Goal: Transaction & Acquisition: Purchase product/service

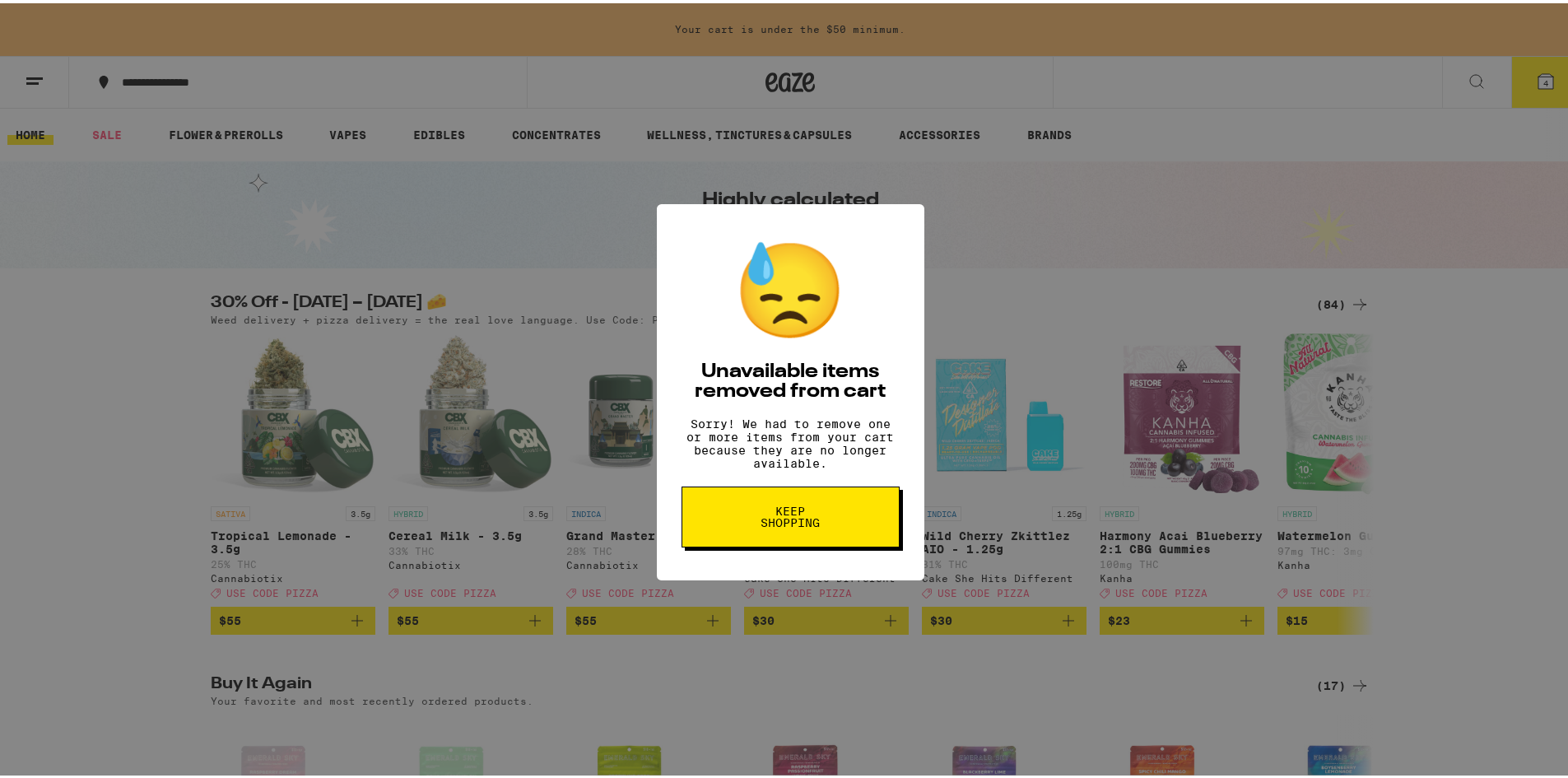
click at [0, 0] on button "Keep Shopping" at bounding box center [0, 0] width 0 height 0
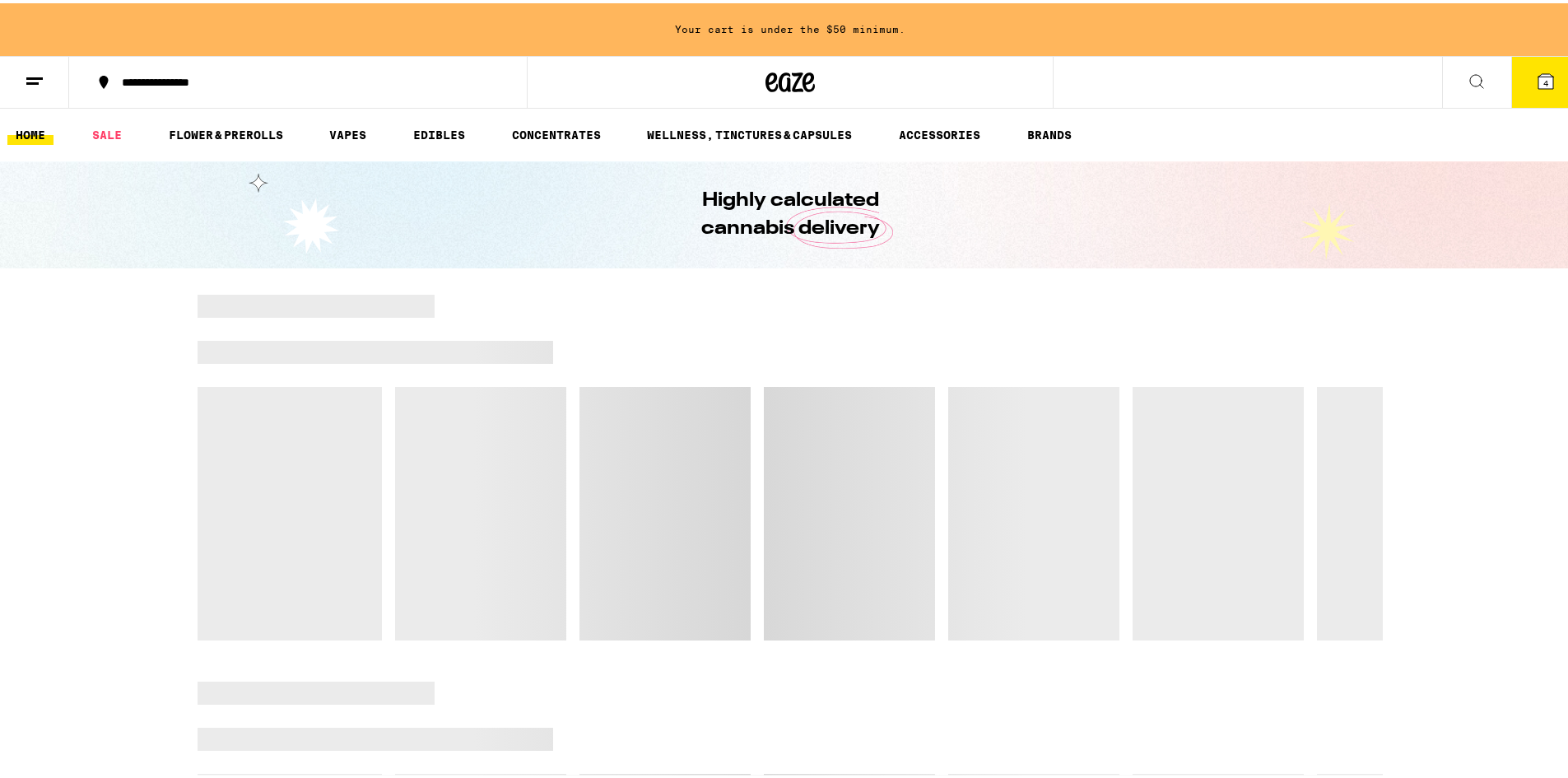
click at [1538, 75] on icon at bounding box center [1545, 78] width 14 height 14
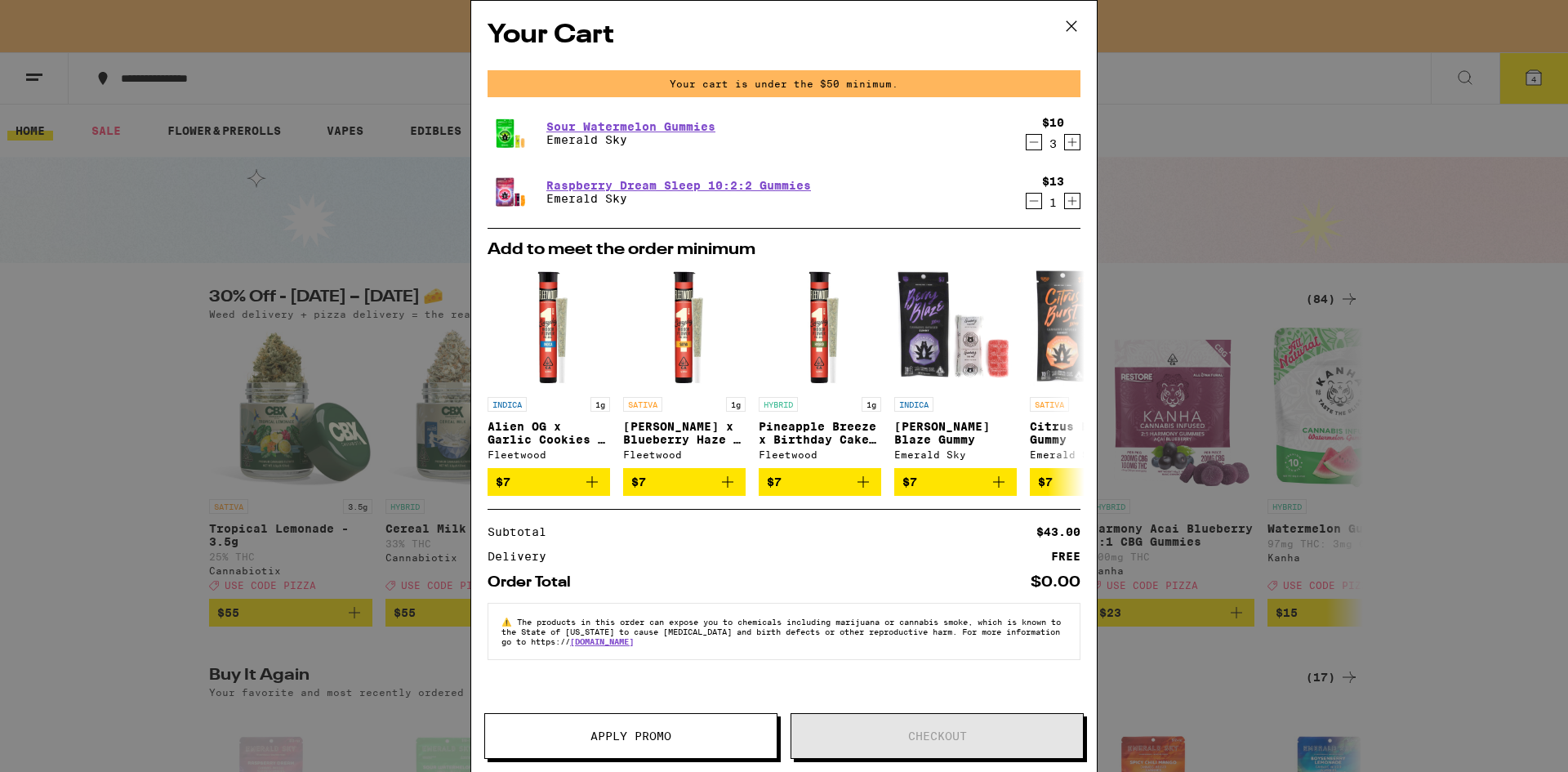
click at [1071, 22] on icon at bounding box center [1071, 25] width 24 height 24
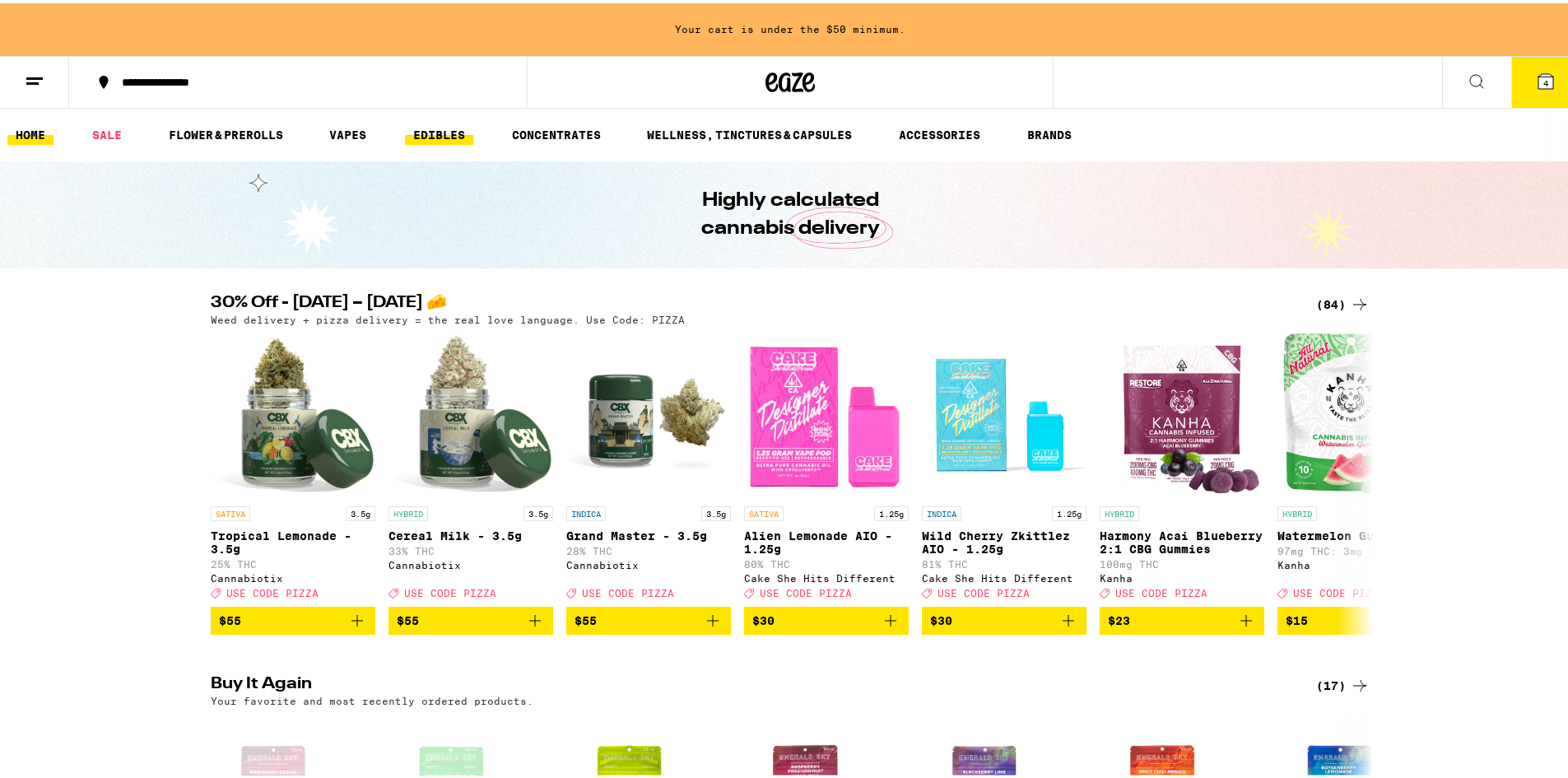
click at [427, 128] on link "EDIBLES" at bounding box center [440, 132] width 69 height 20
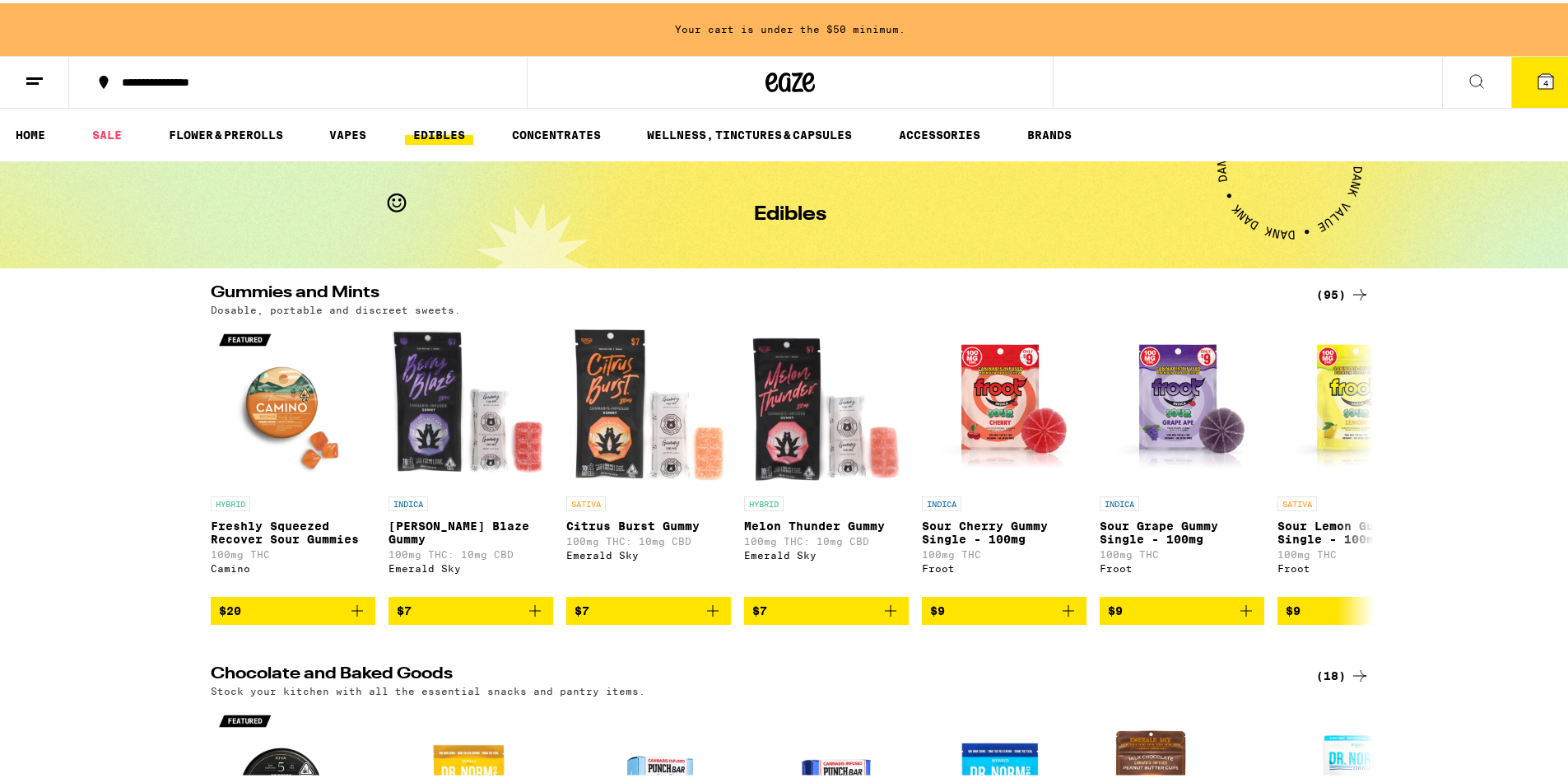
click at [1324, 283] on div "(95)" at bounding box center [1343, 291] width 53 height 20
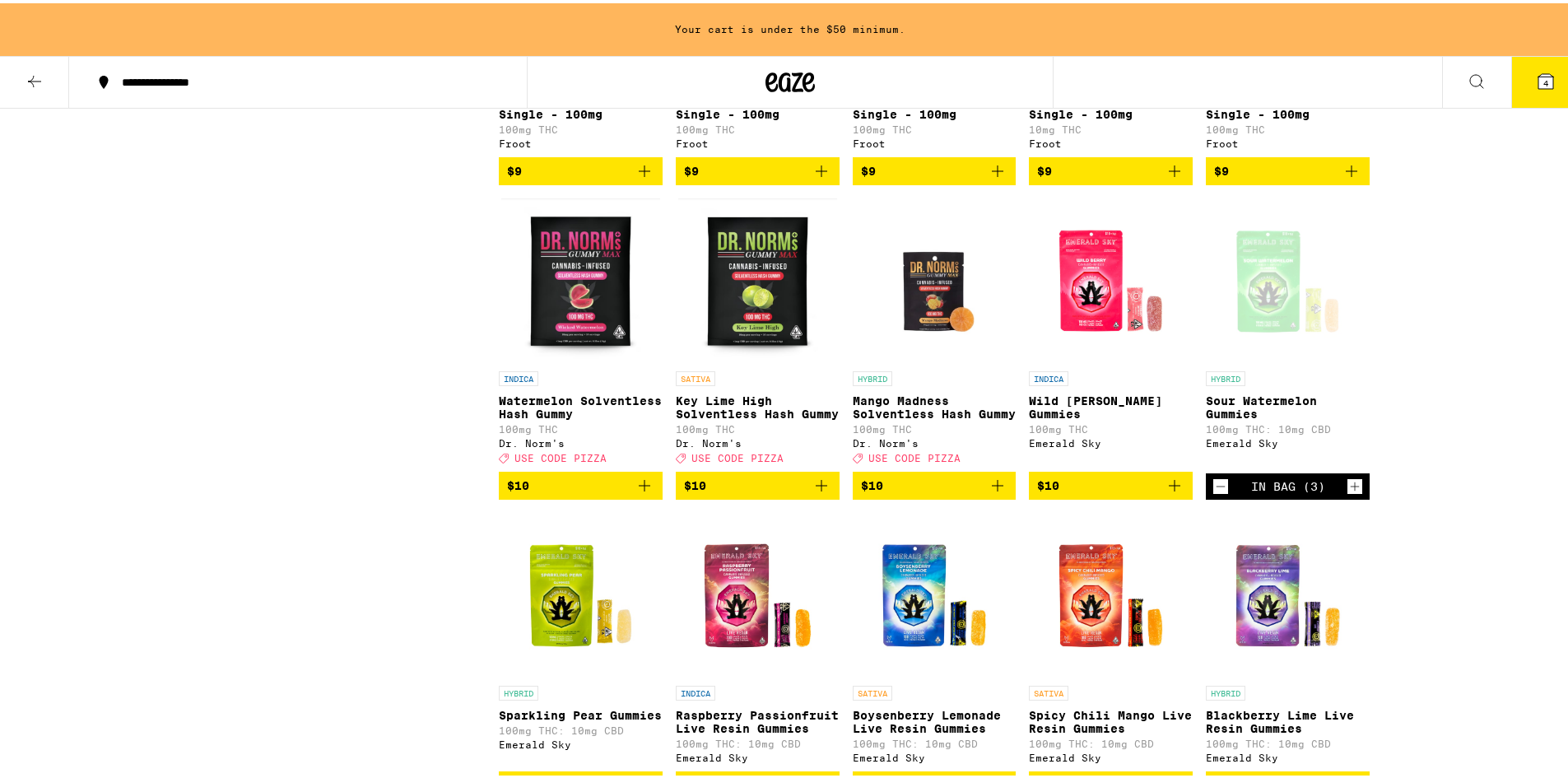
scroll to position [659, 0]
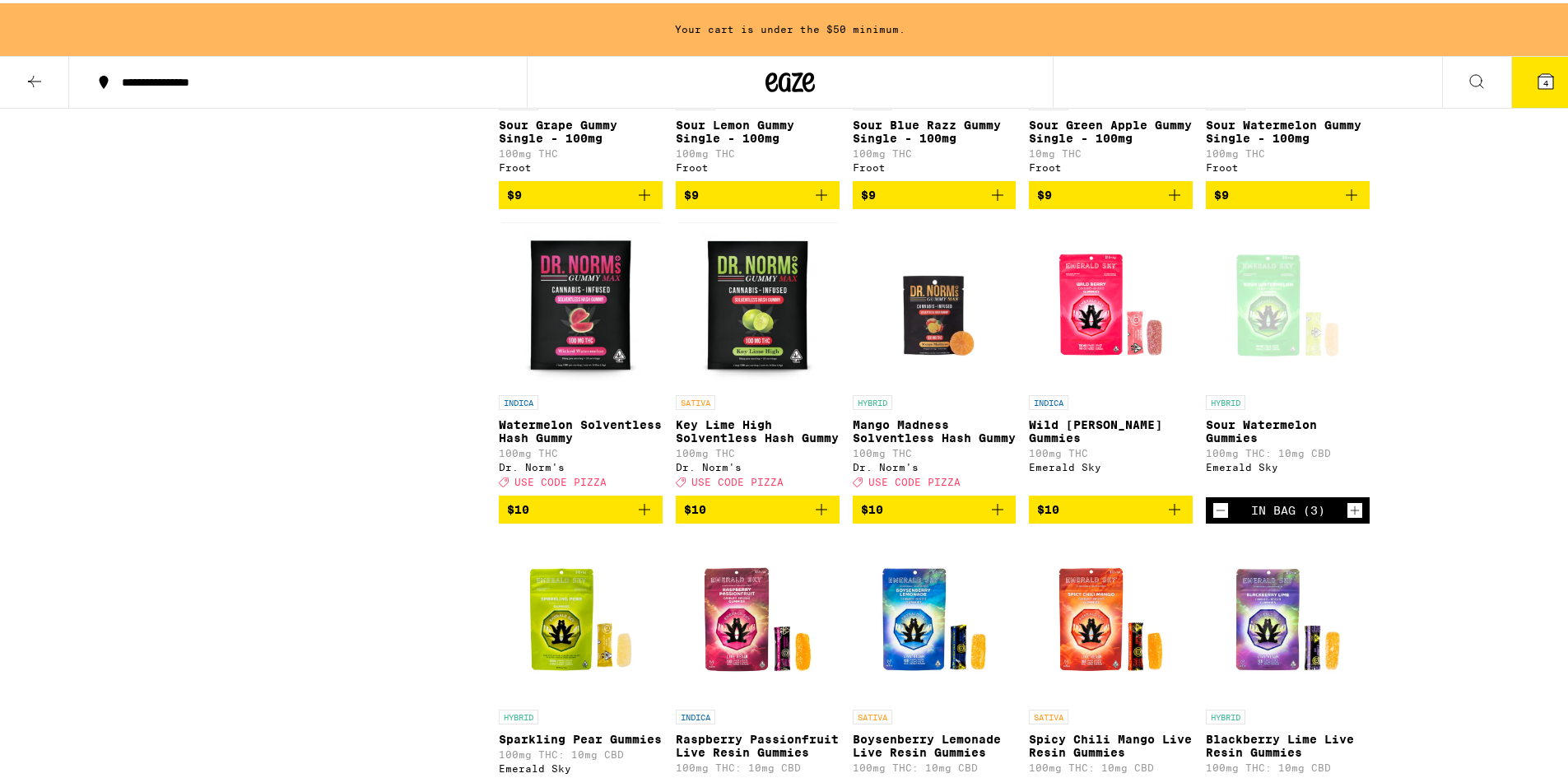
click at [1156, 516] on span "$10" at bounding box center [1110, 507] width 147 height 20
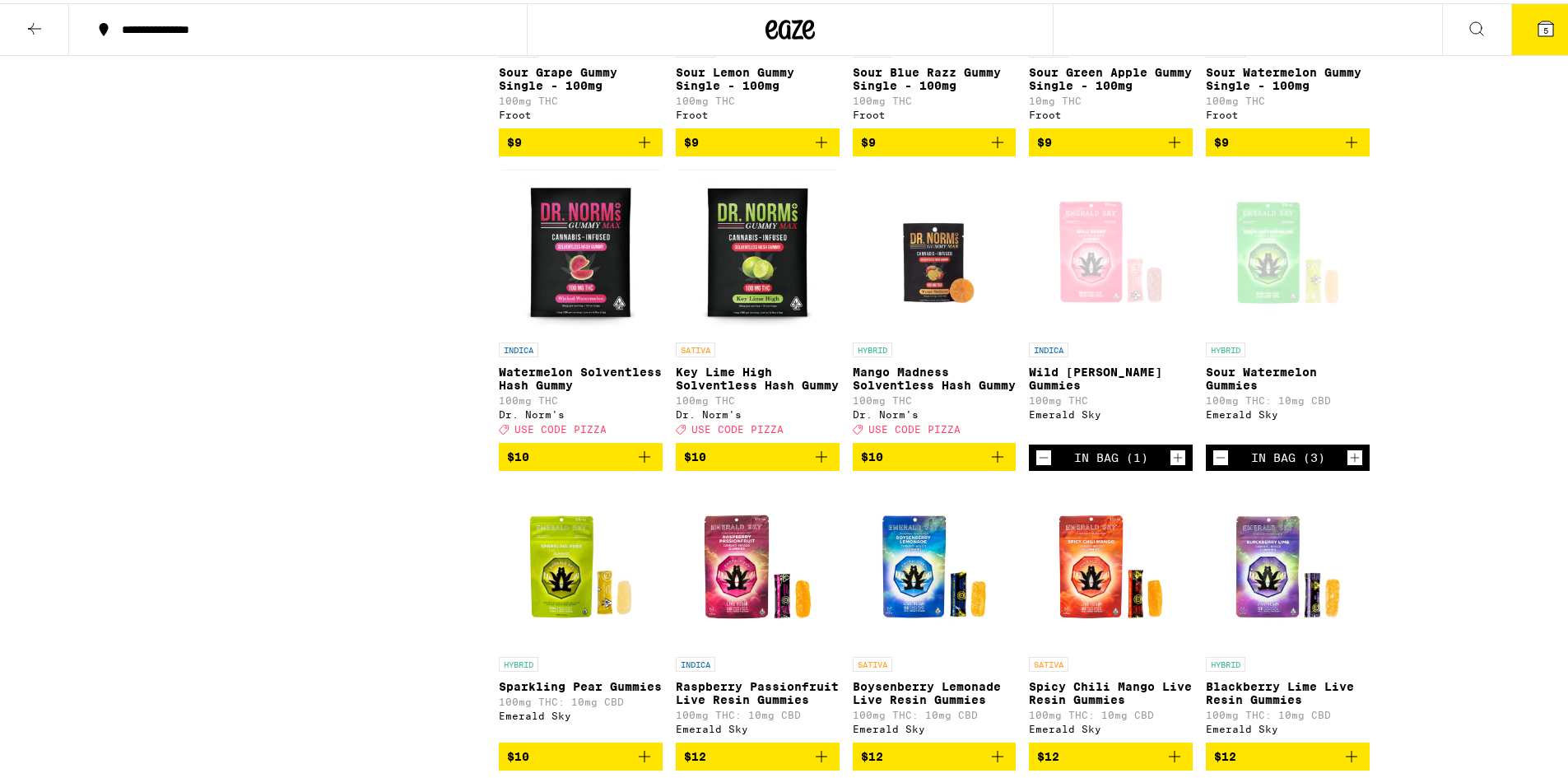
scroll to position [606, 0]
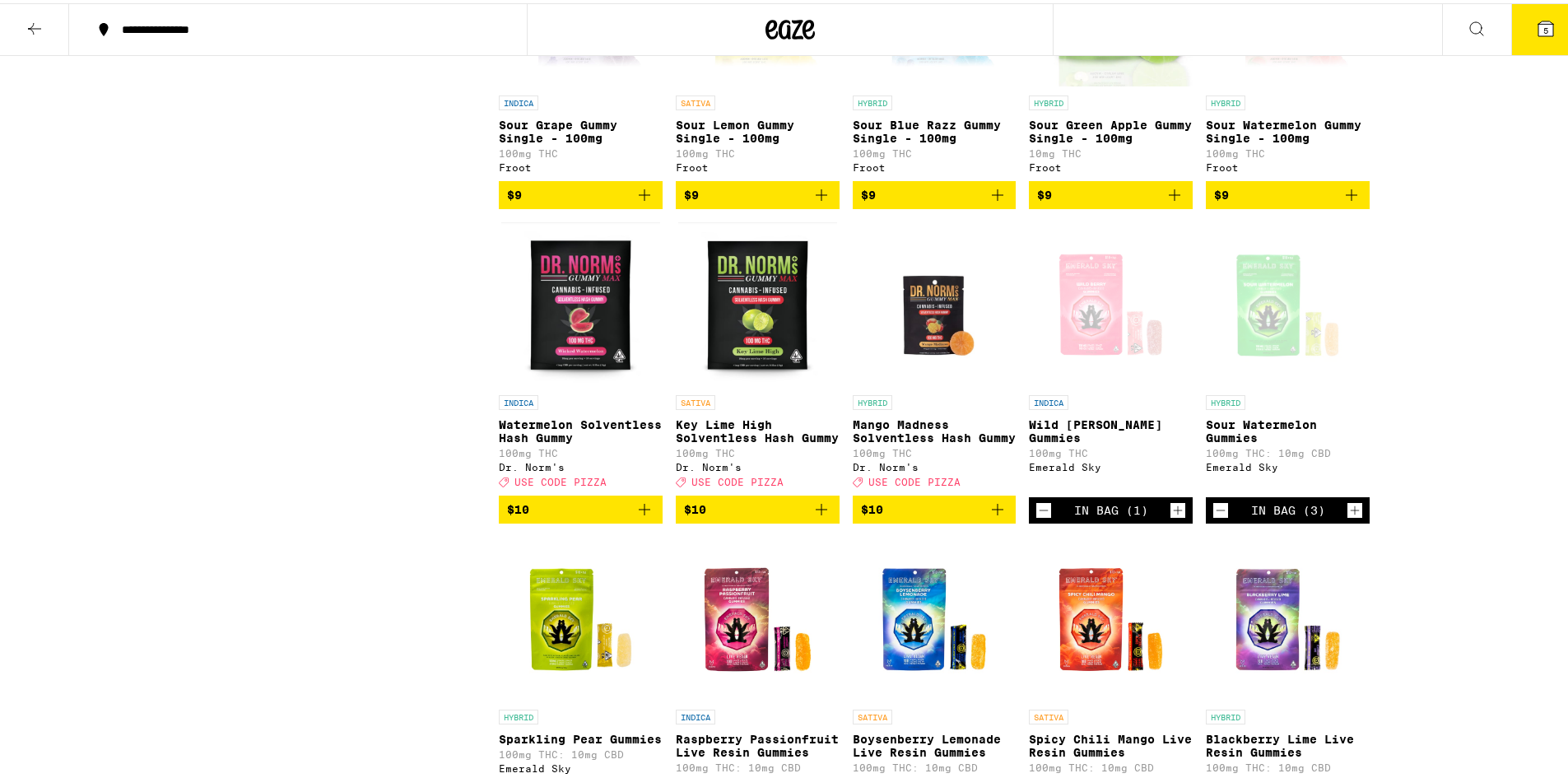
click at [1042, 517] on icon "Decrement" at bounding box center [1043, 507] width 14 height 20
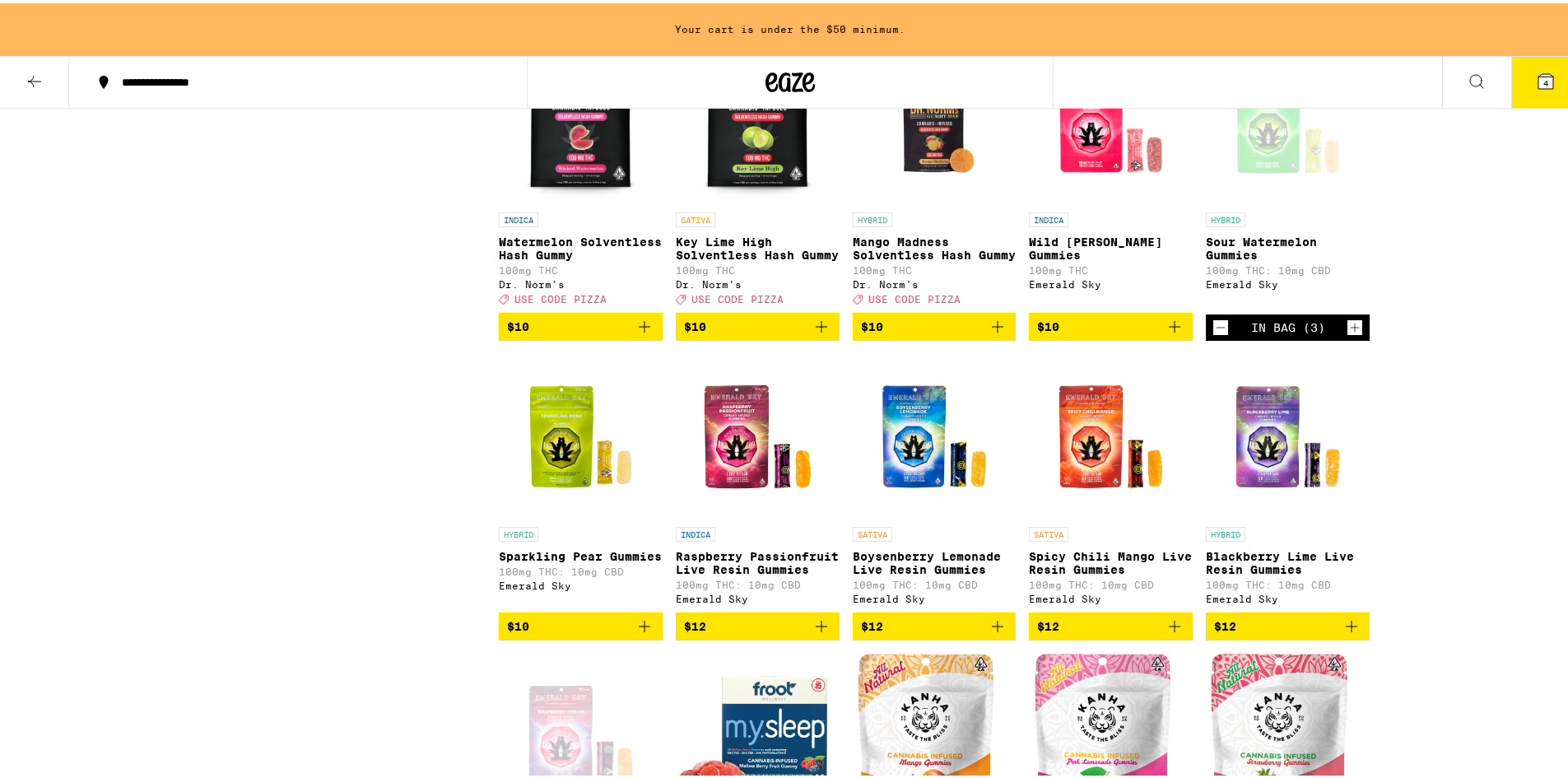
scroll to position [823, 0]
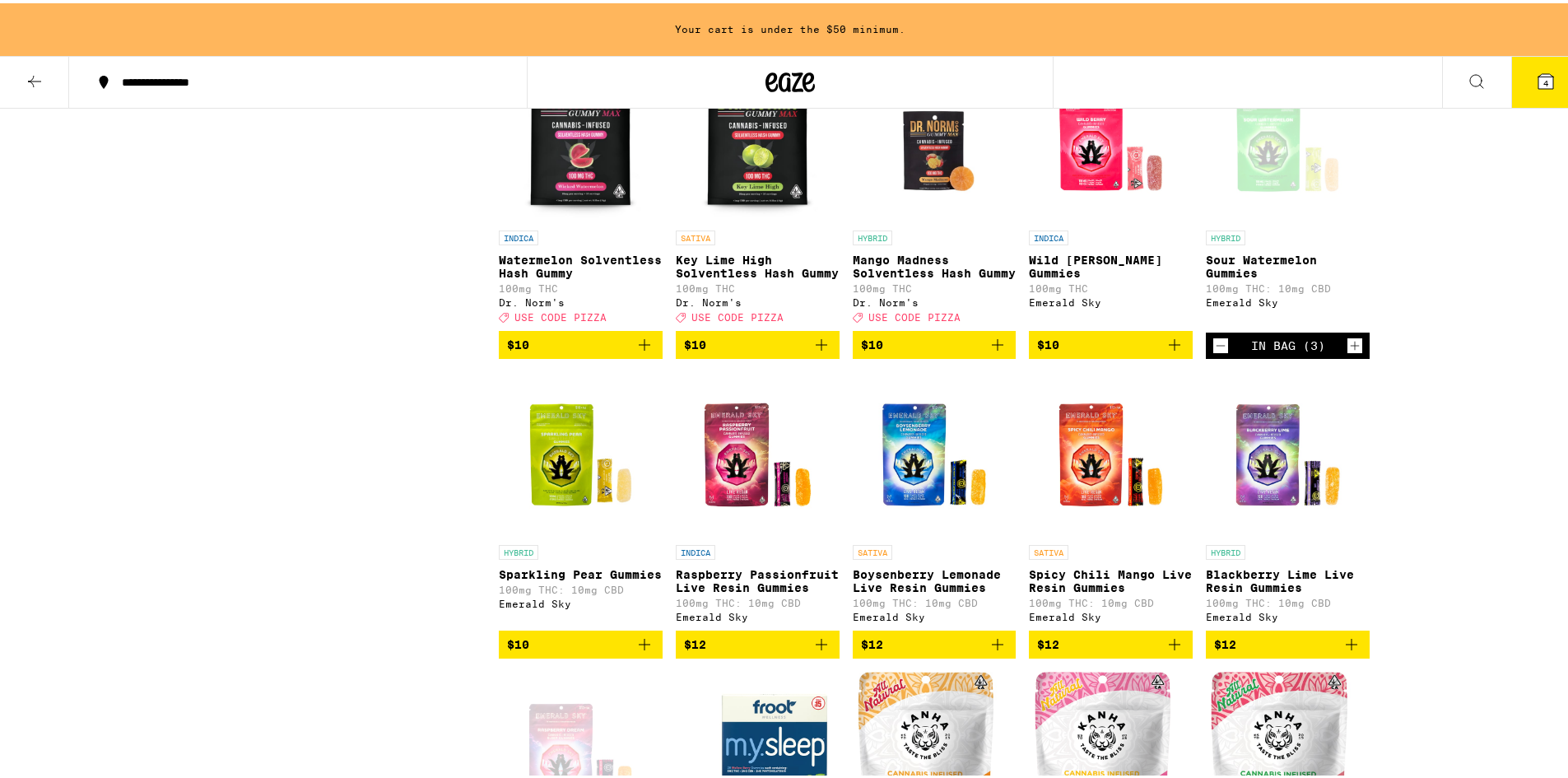
click at [1164, 351] on icon "Add to bag" at bounding box center [1174, 342] width 20 height 20
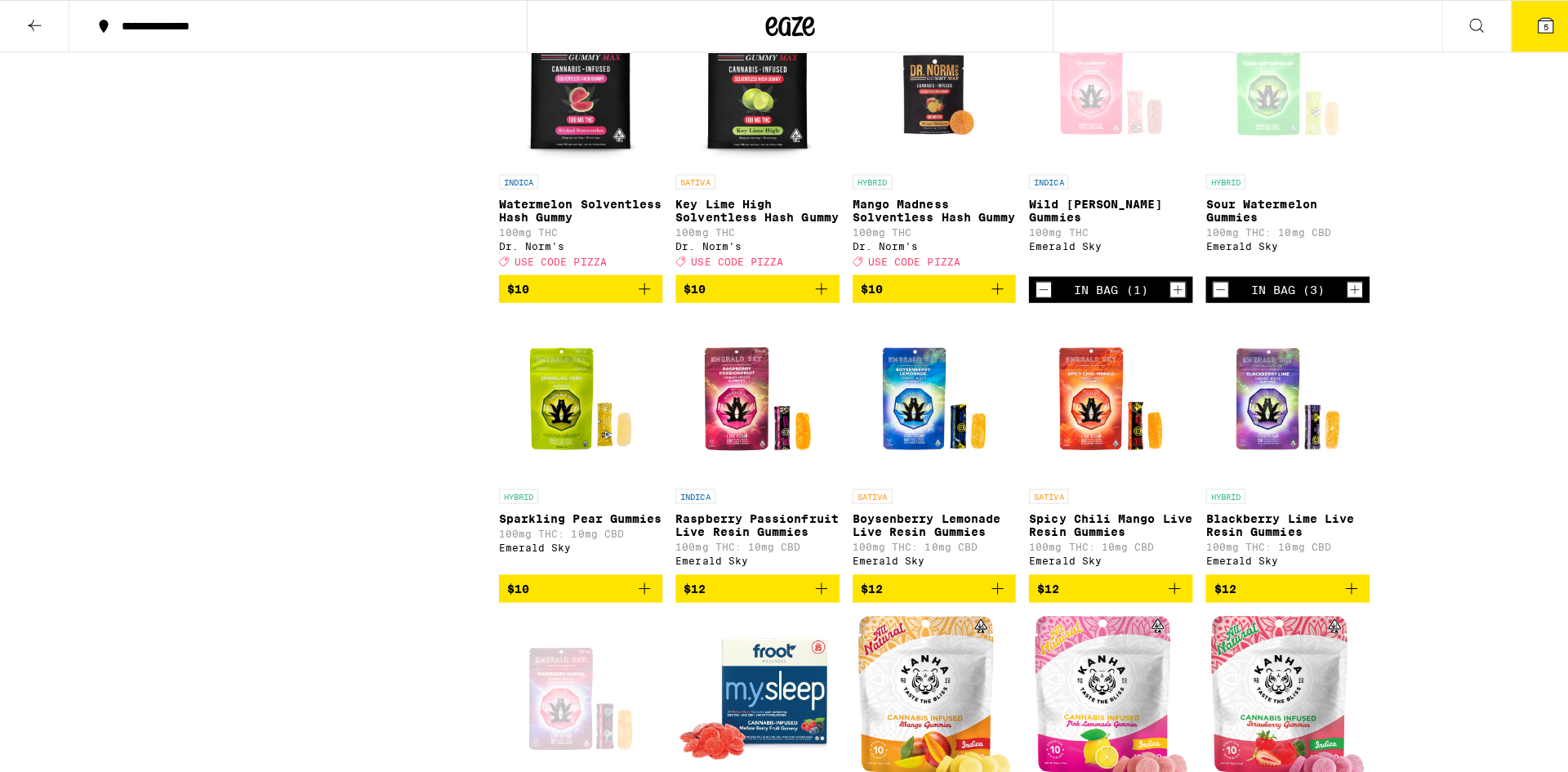
scroll to position [764, 0]
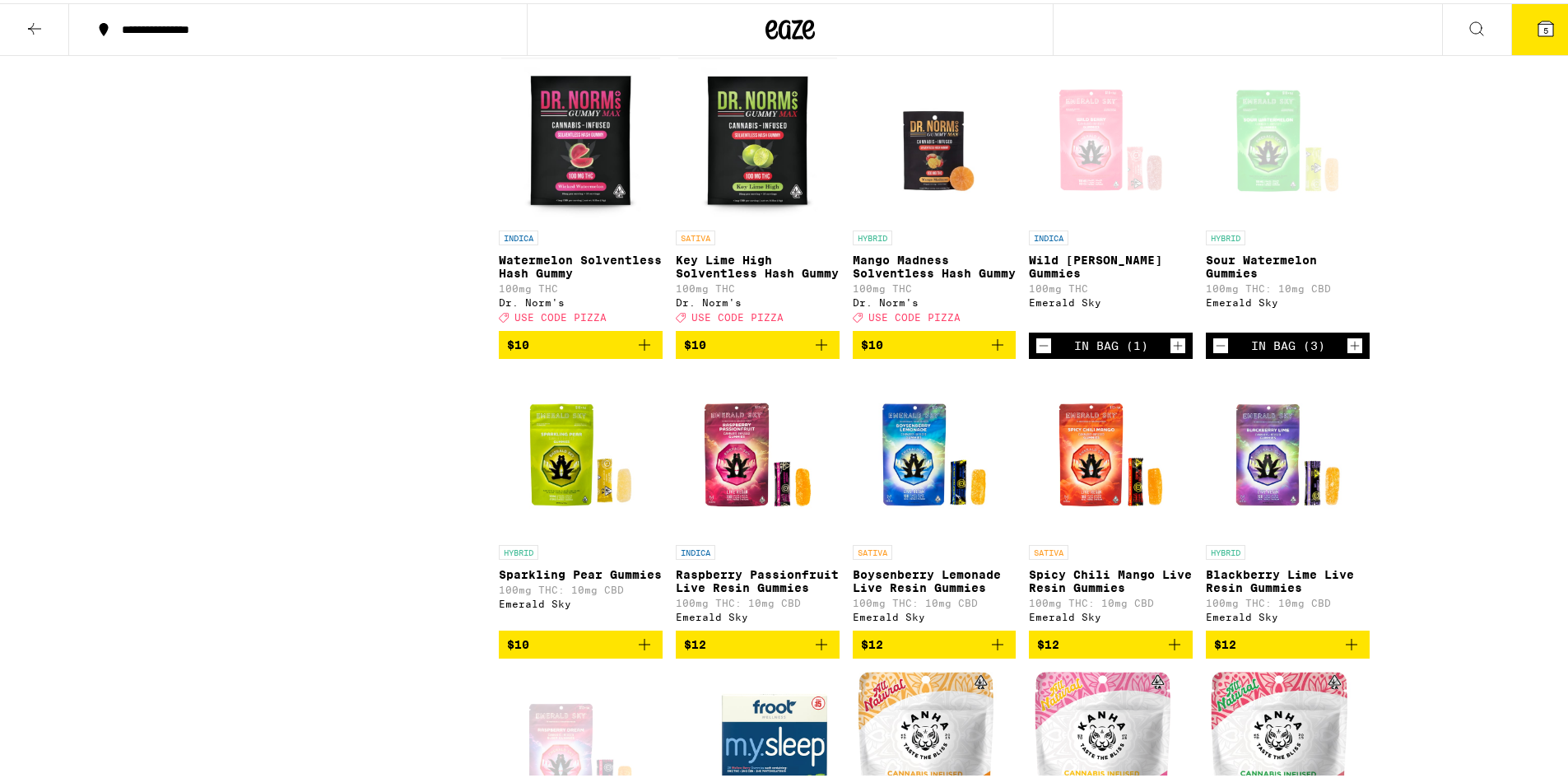
click at [1543, 33] on icon at bounding box center [1545, 25] width 20 height 20
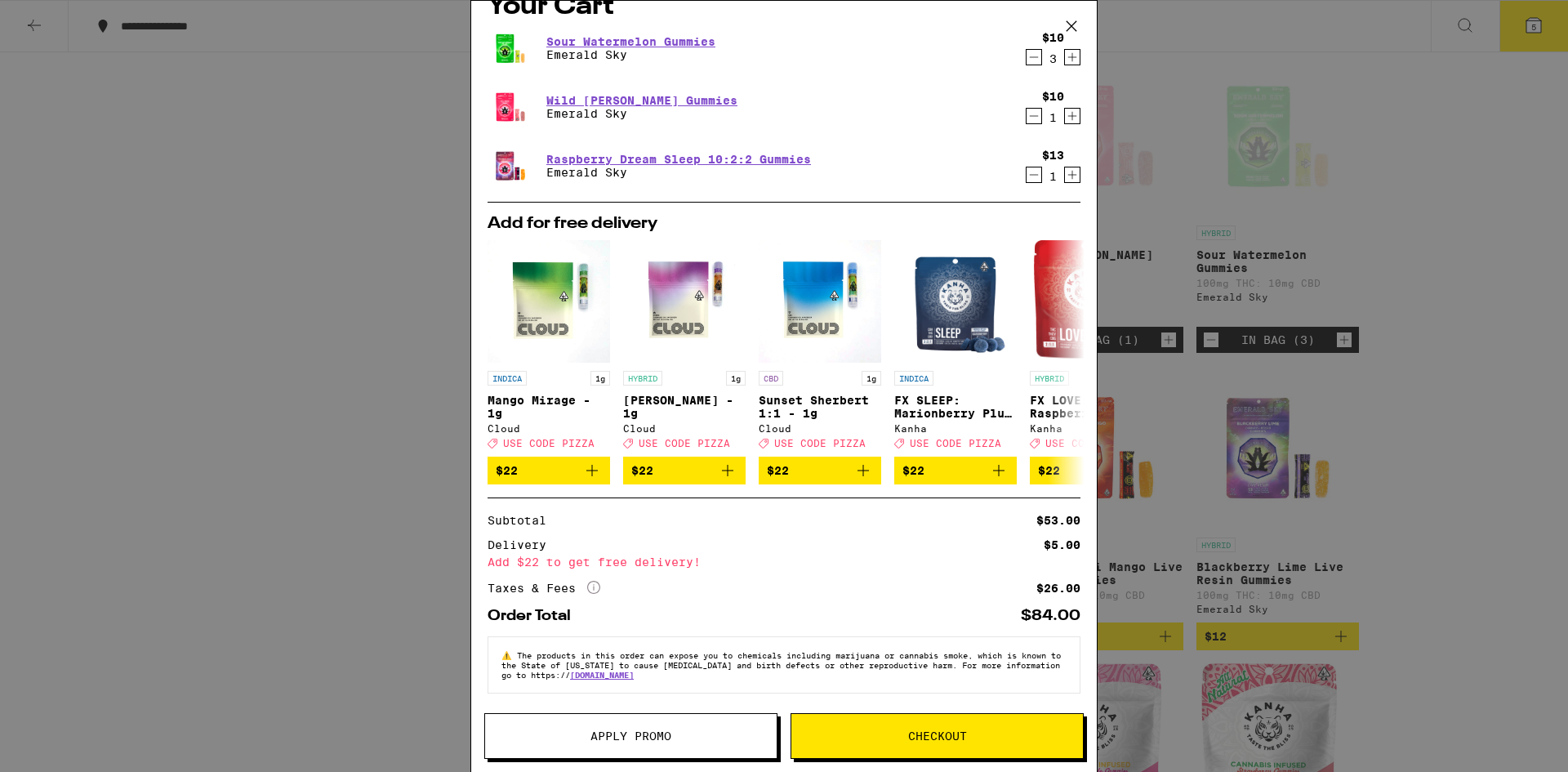
scroll to position [40, 0]
click at [938, 746] on button "Checkout" at bounding box center [937, 735] width 293 height 46
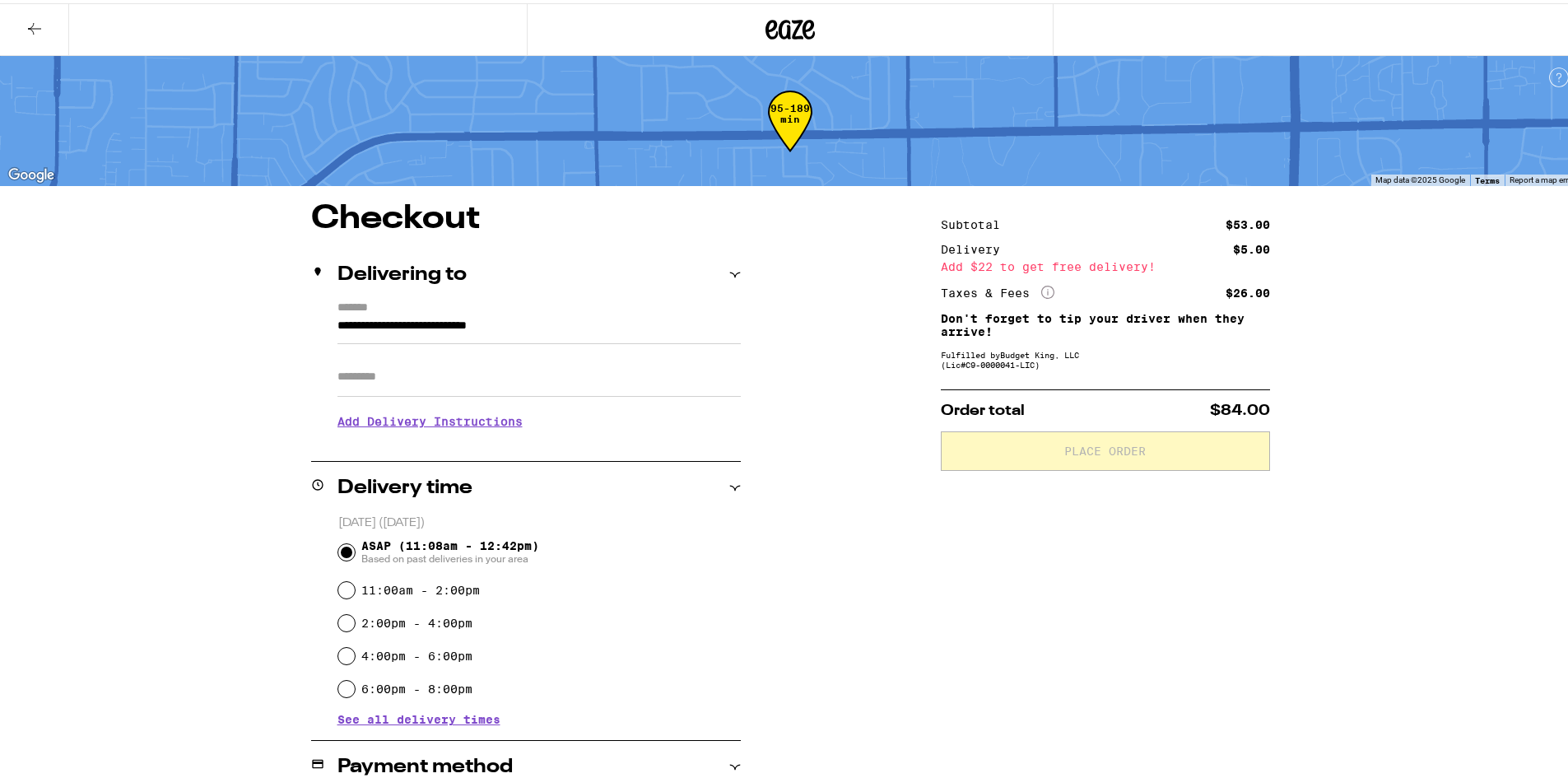
click at [554, 371] on input "Apt/Suite" at bounding box center [539, 374] width 404 height 40
type input "**"
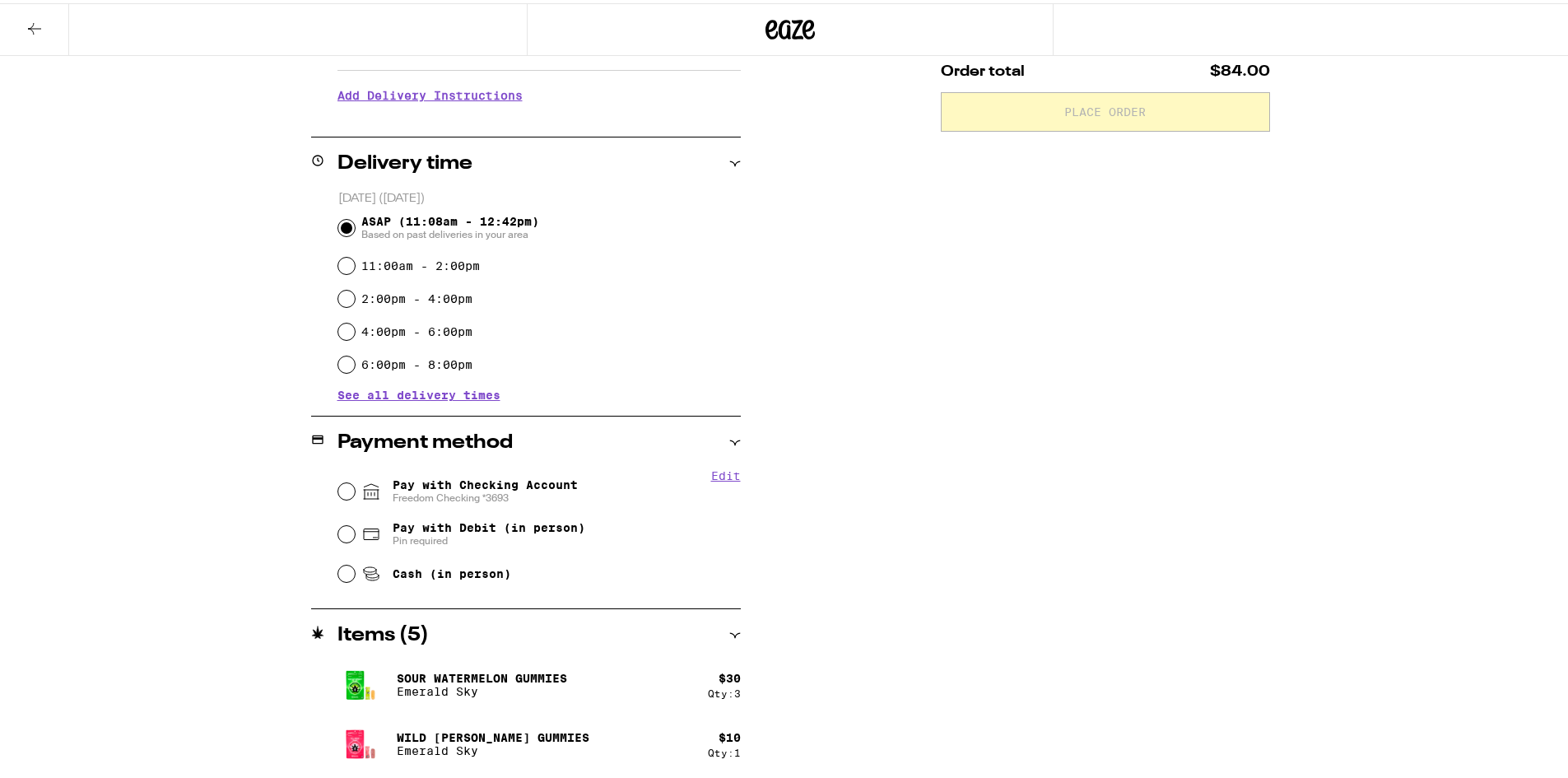
scroll to position [398, 0]
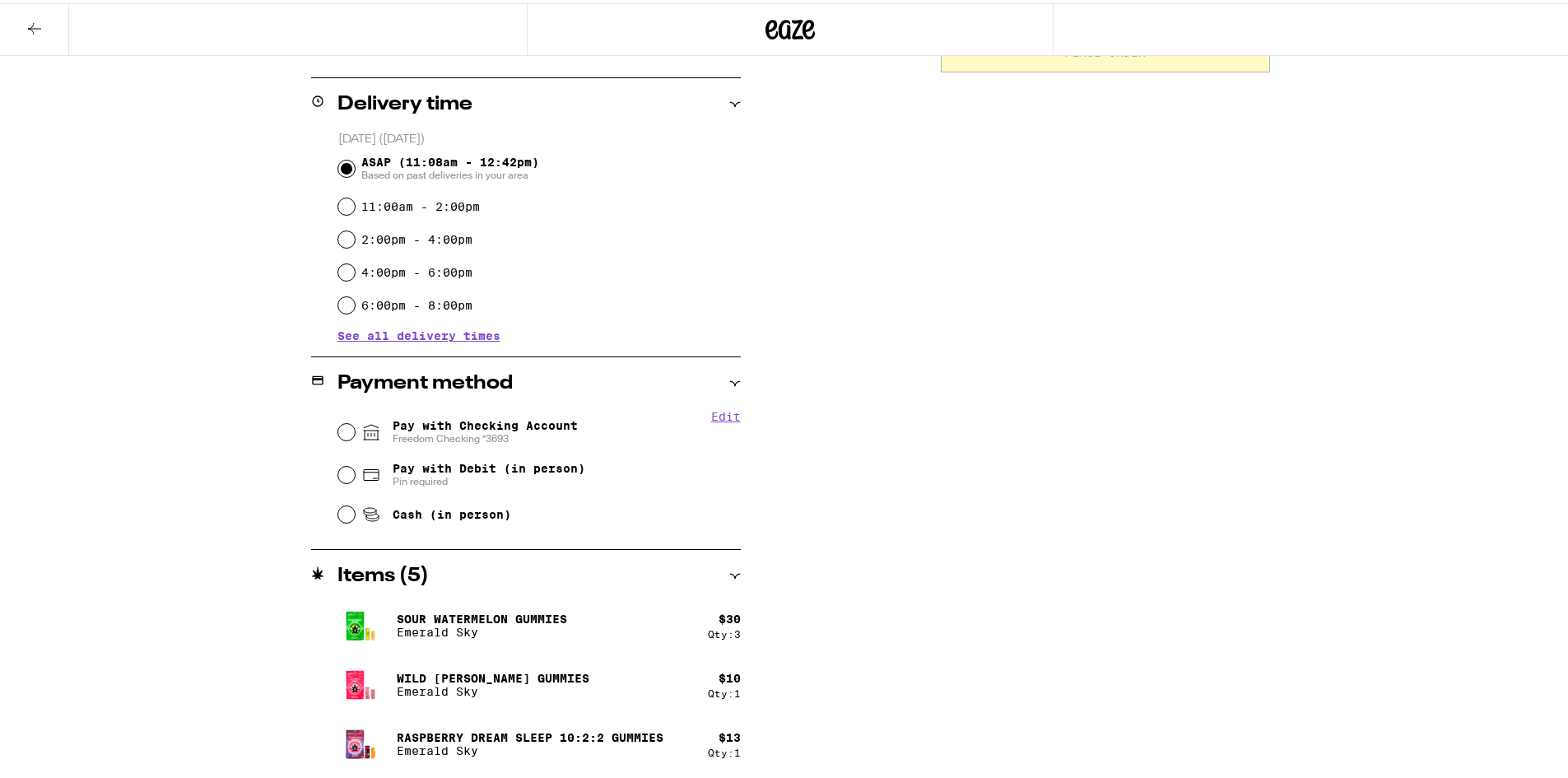
click at [519, 425] on span "Pay with Checking Account Freedom Checking *3693" at bounding box center [485, 428] width 185 height 26
click at [355, 425] on input "Pay with Checking Account Freedom Checking *3693" at bounding box center [347, 429] width 16 height 16
radio input "true"
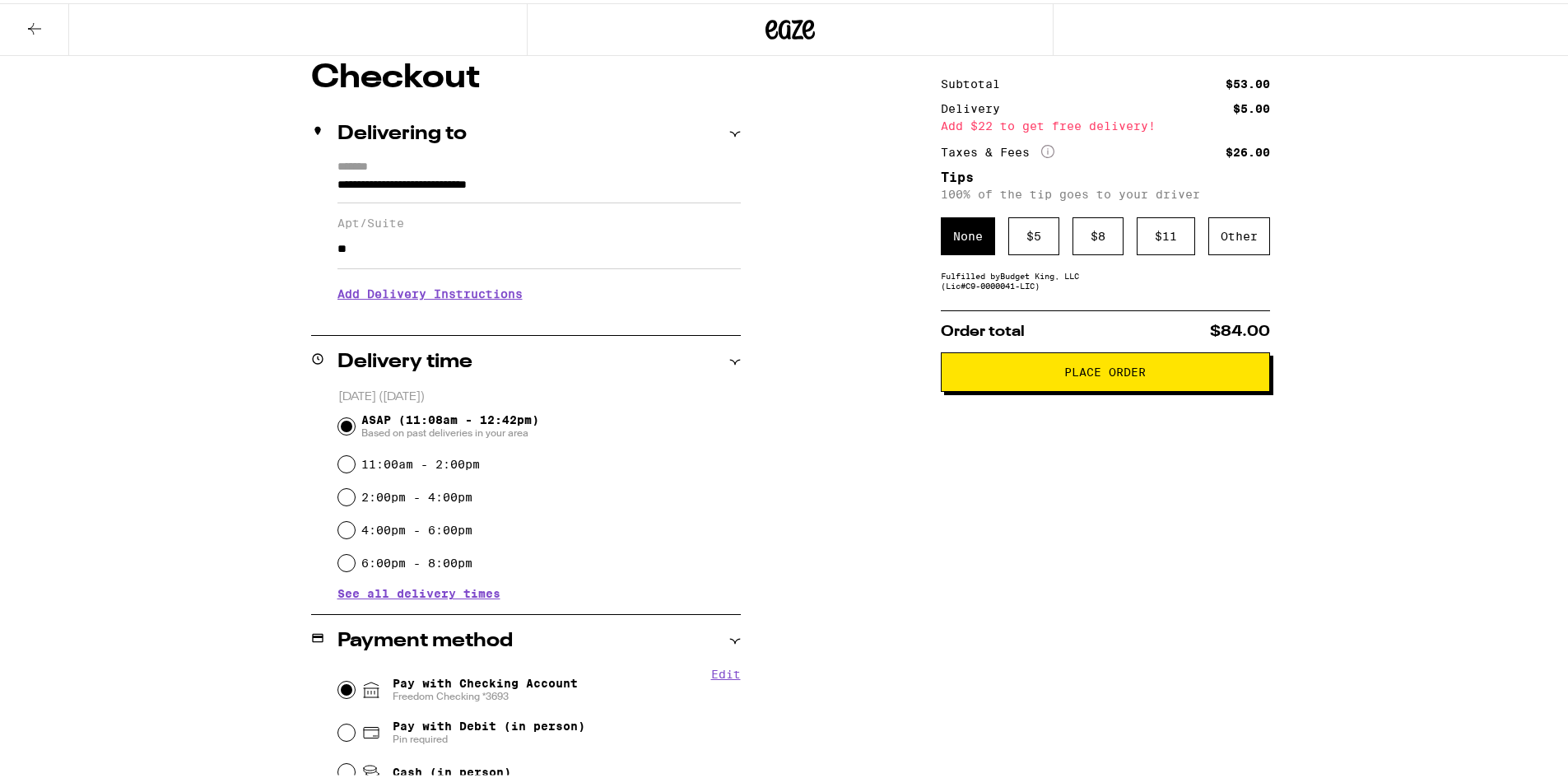
scroll to position [122, 0]
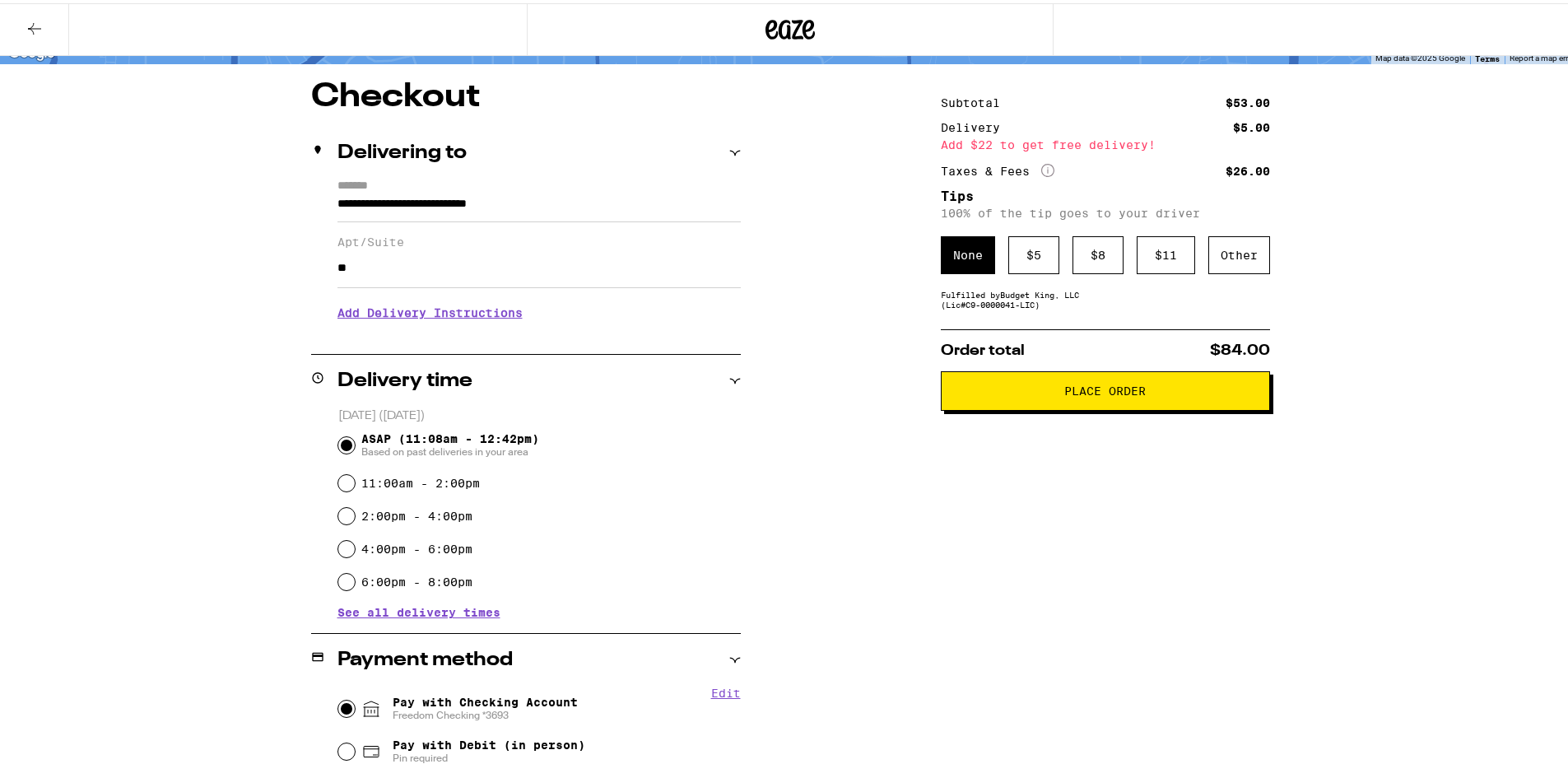
click at [1083, 388] on span "Place Order" at bounding box center [1105, 387] width 81 height 12
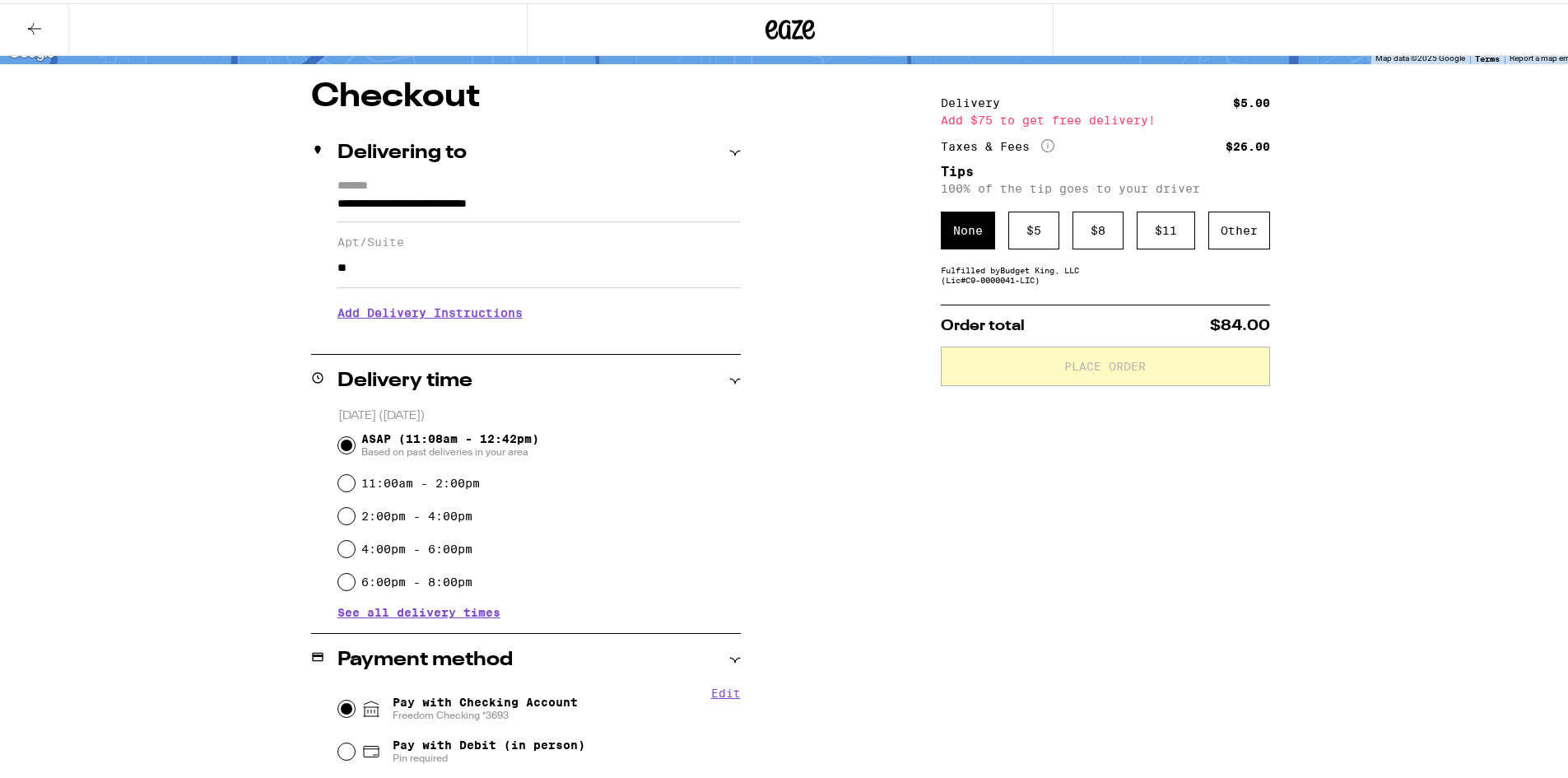
scroll to position [175, 0]
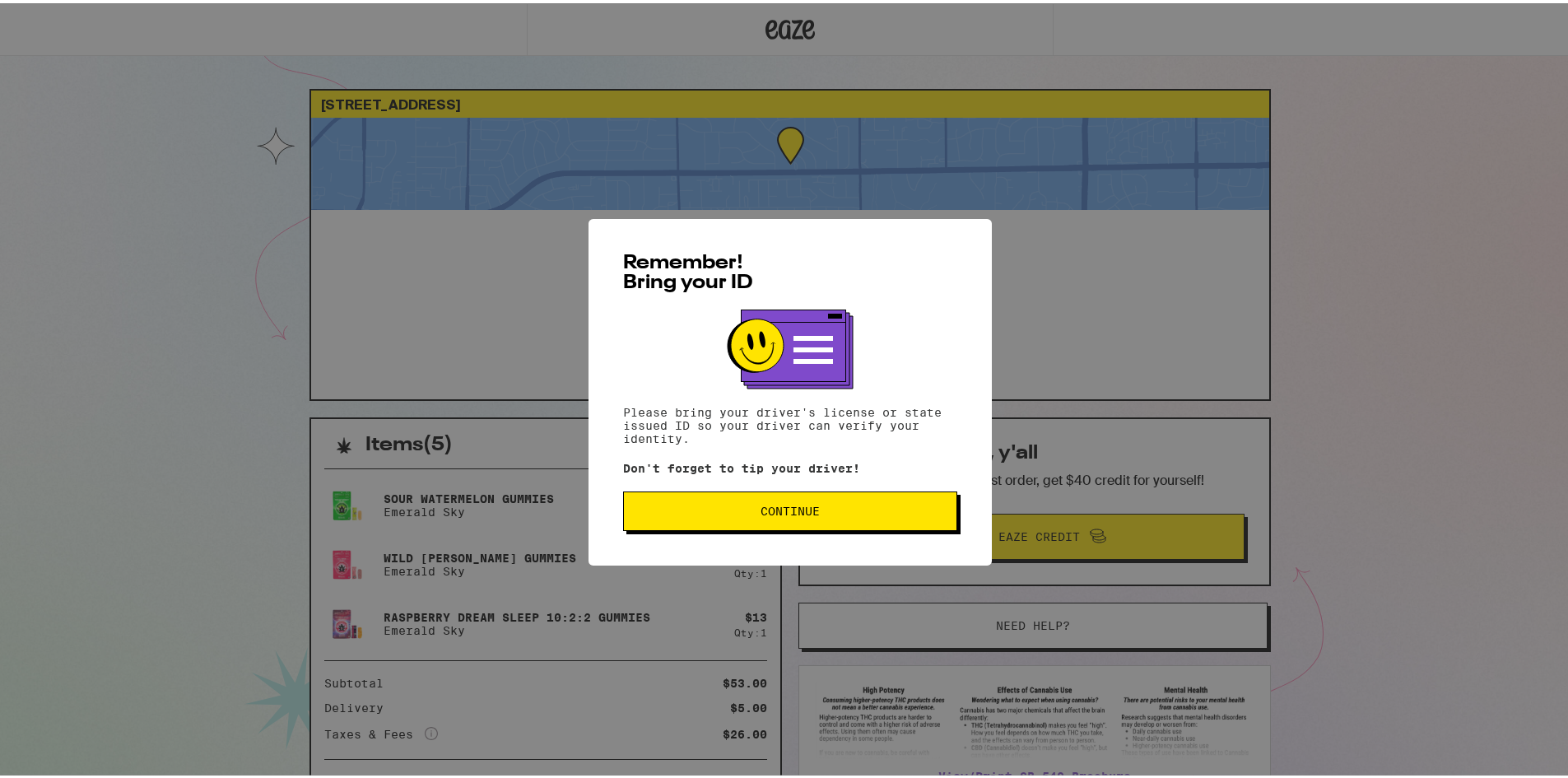
click at [834, 497] on button "Continue" at bounding box center [790, 508] width 334 height 40
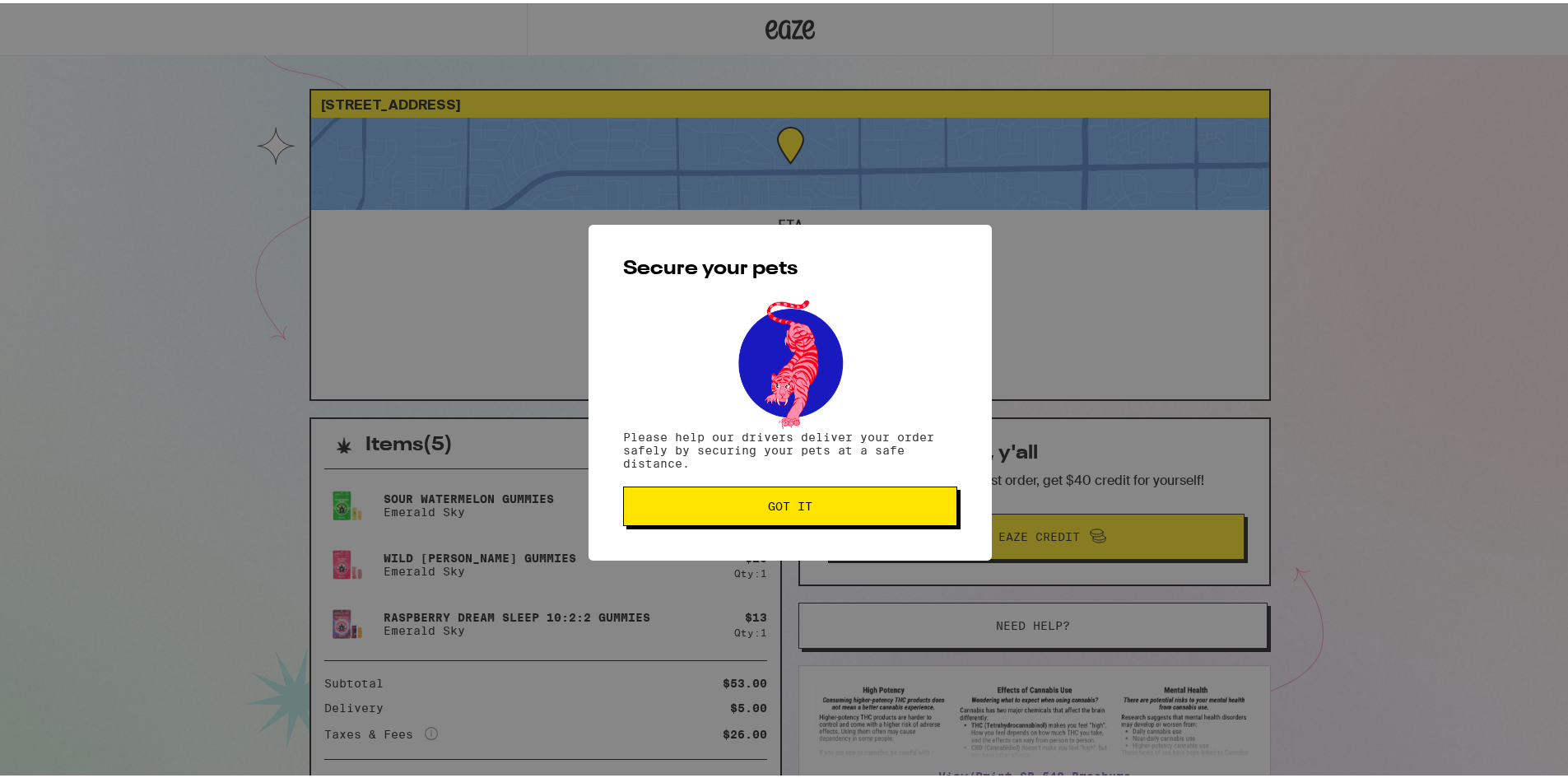
click at [834, 497] on button "Got it" at bounding box center [790, 503] width 334 height 40
